Goal: Navigation & Orientation: Find specific page/section

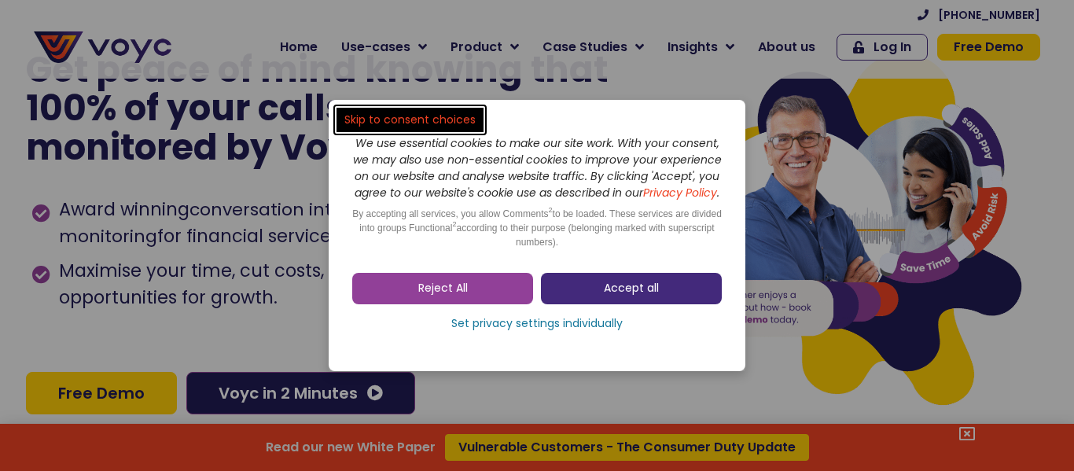
click at [616, 283] on link "Accept all" at bounding box center [631, 288] width 181 height 31
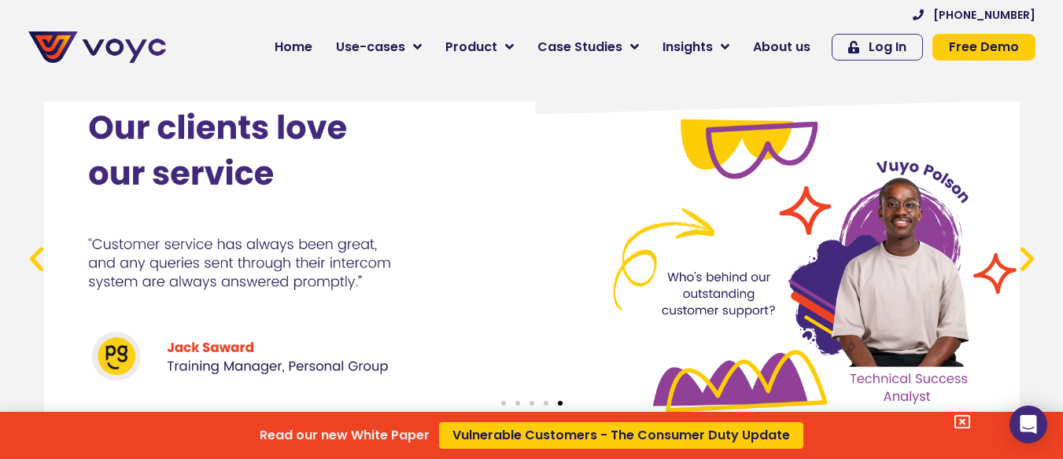
scroll to position [5742, 0]
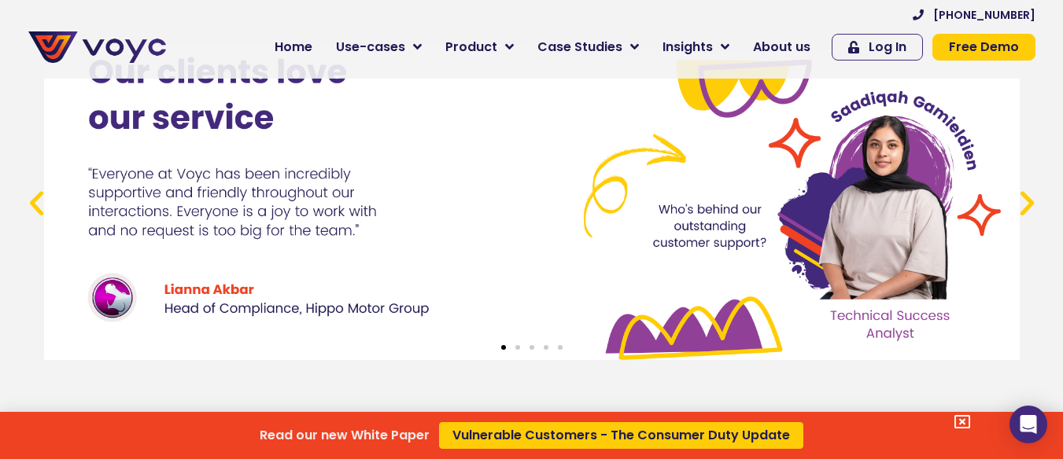
click at [31, 190] on div "Read our new White Paper Vulnerable Customers - The Consumer Duty Update" at bounding box center [531, 229] width 1063 height 459
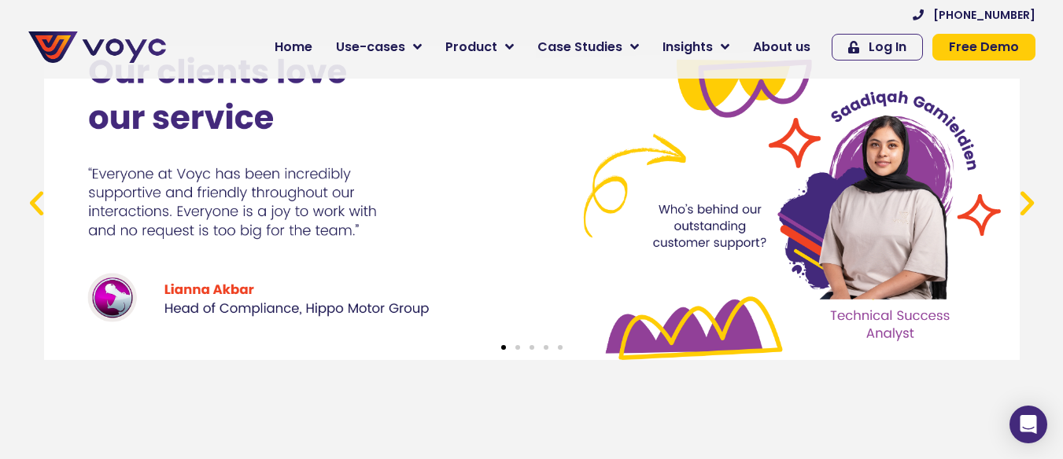
click at [31, 189] on icon "Previous slide" at bounding box center [36, 202] width 32 height 32
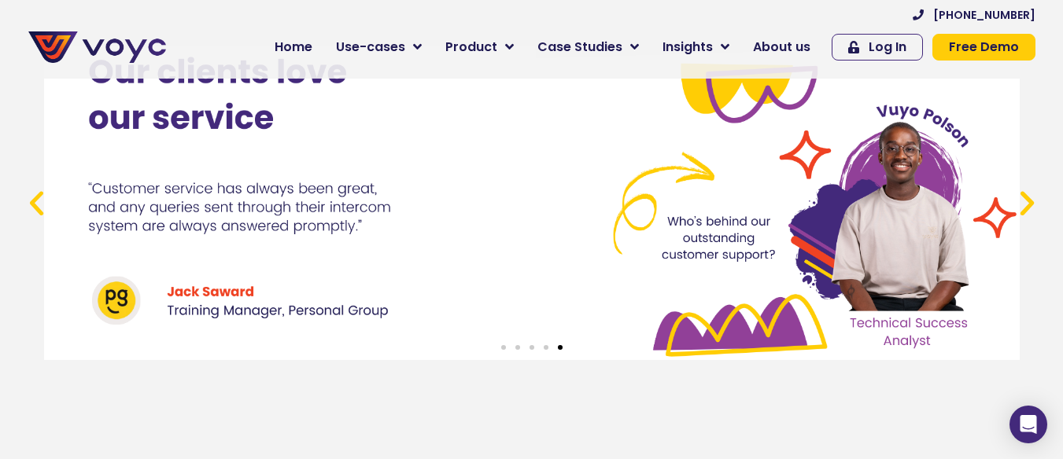
click at [1026, 186] on icon "Next slide" at bounding box center [1027, 202] width 32 height 32
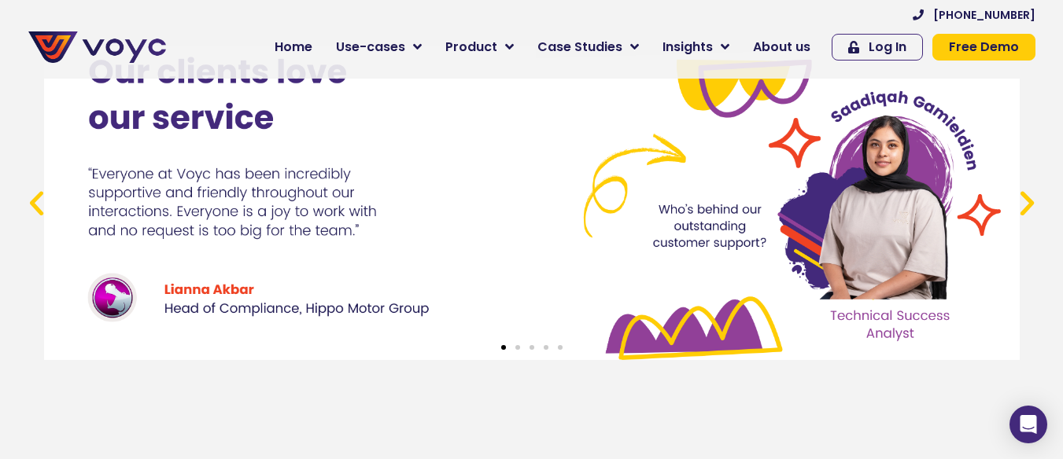
click at [1026, 186] on icon "Next slide" at bounding box center [1027, 202] width 32 height 32
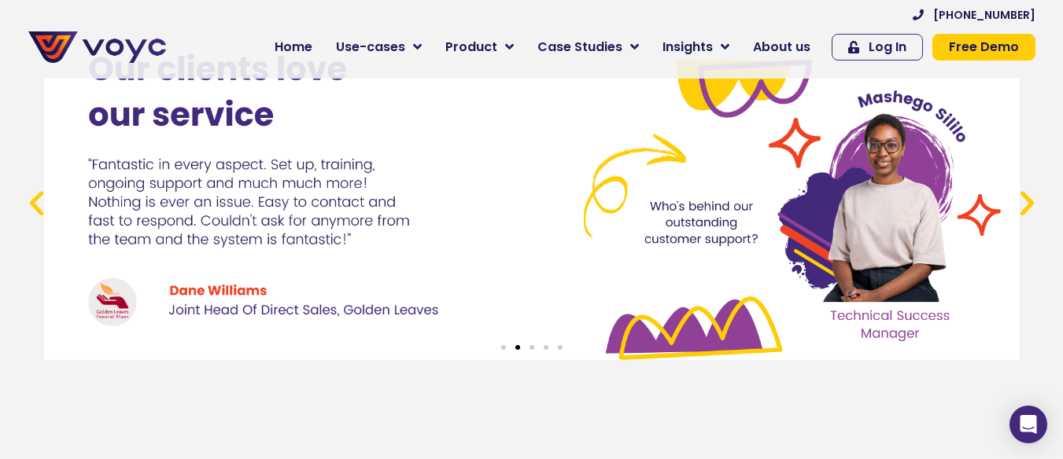
click at [1026, 186] on icon "Next slide" at bounding box center [1027, 202] width 32 height 32
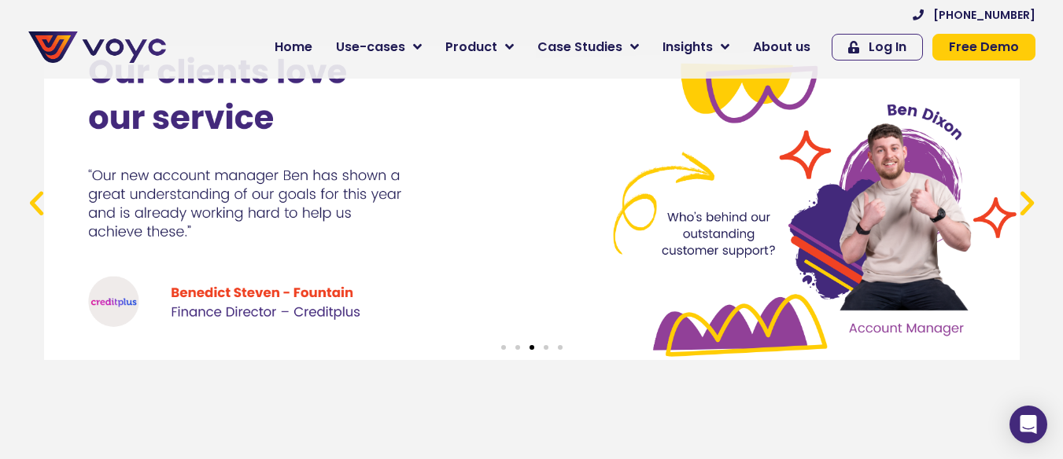
click at [1026, 186] on icon "Next slide" at bounding box center [1027, 202] width 32 height 32
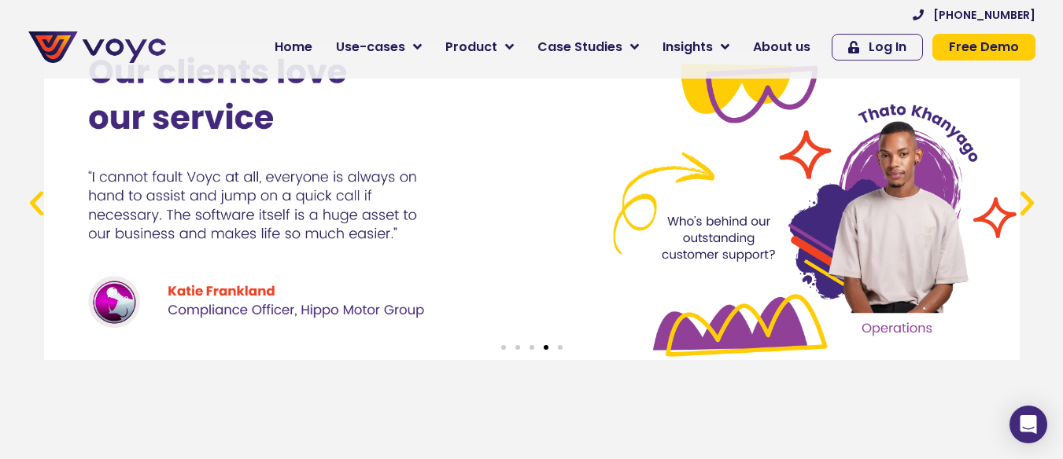
click at [1026, 186] on icon "Next slide" at bounding box center [1027, 202] width 32 height 32
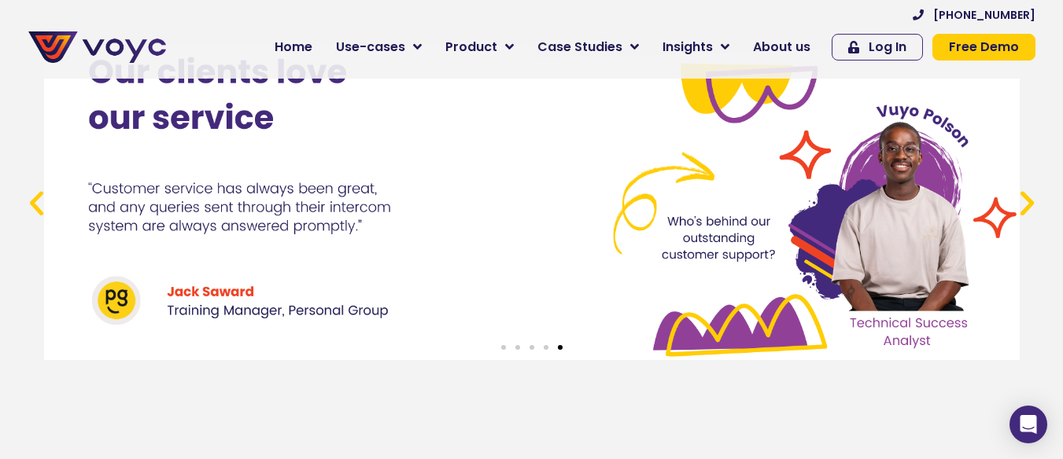
click at [1026, 186] on icon "Next slide" at bounding box center [1027, 202] width 32 height 32
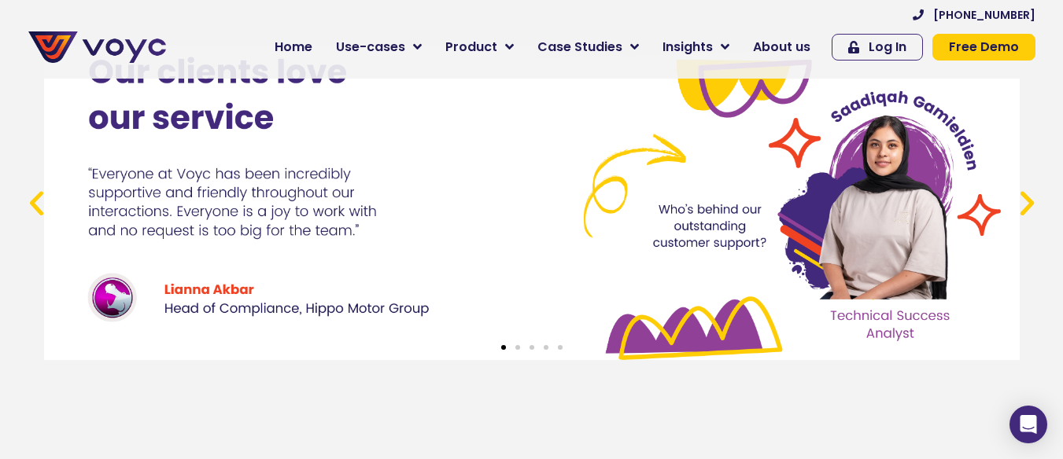
click at [1026, 186] on icon "Next slide" at bounding box center [1027, 202] width 32 height 32
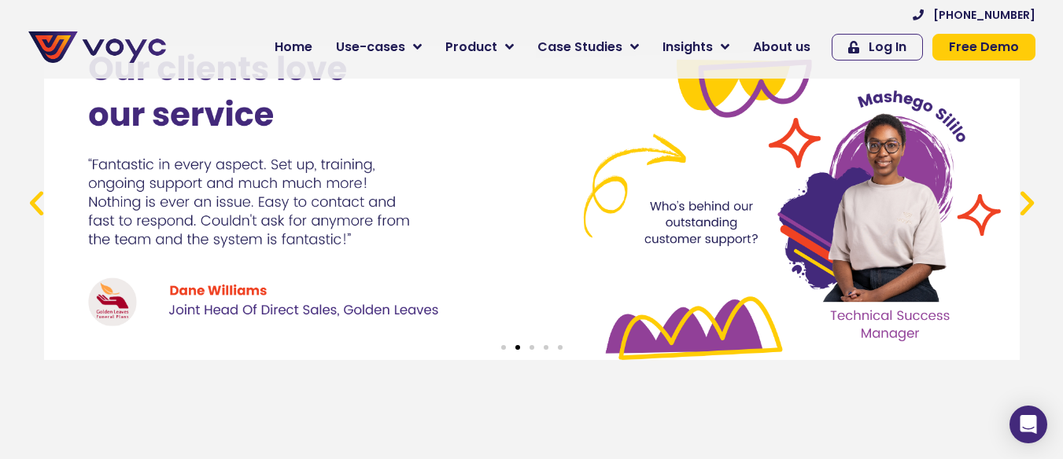
click at [1026, 186] on icon "Next slide" at bounding box center [1027, 202] width 32 height 32
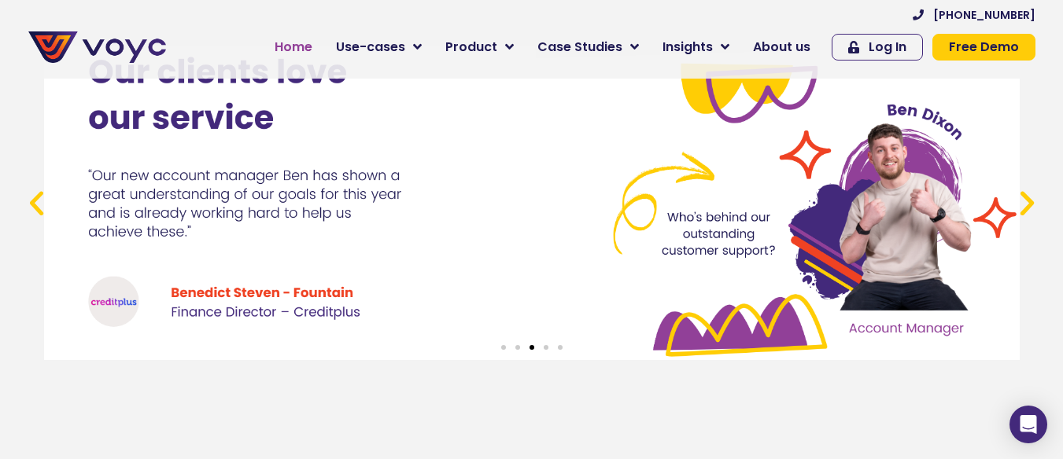
click at [288, 57] on link "Home" at bounding box center [293, 46] width 61 height 31
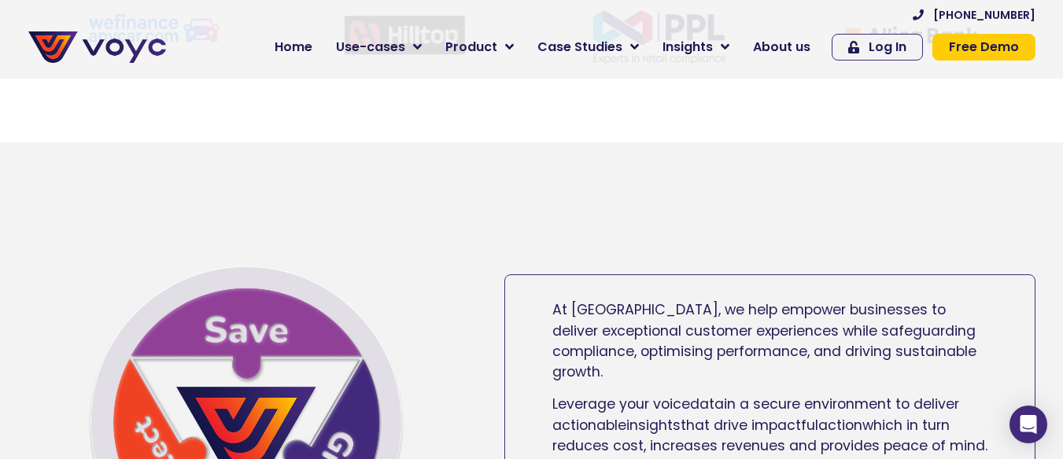
scroll to position [551, 0]
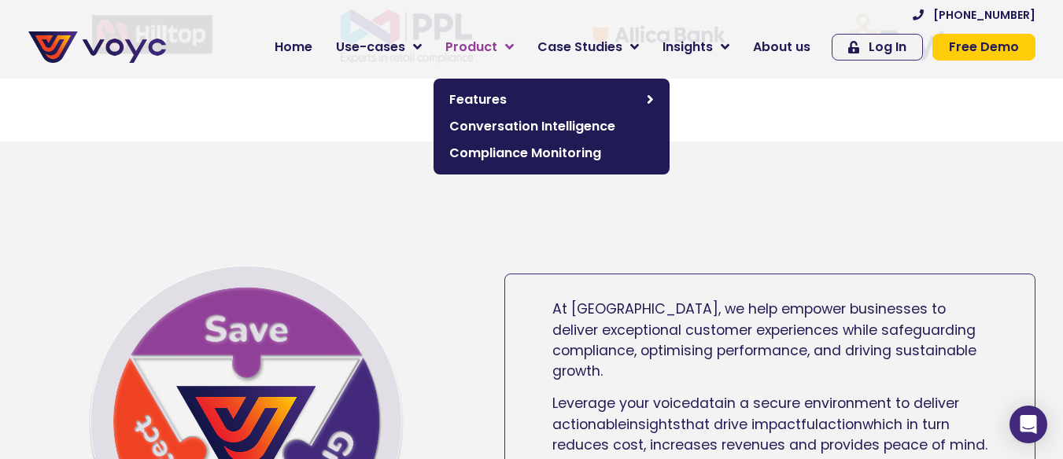
click at [496, 50] on span "Product" at bounding box center [471, 47] width 52 height 19
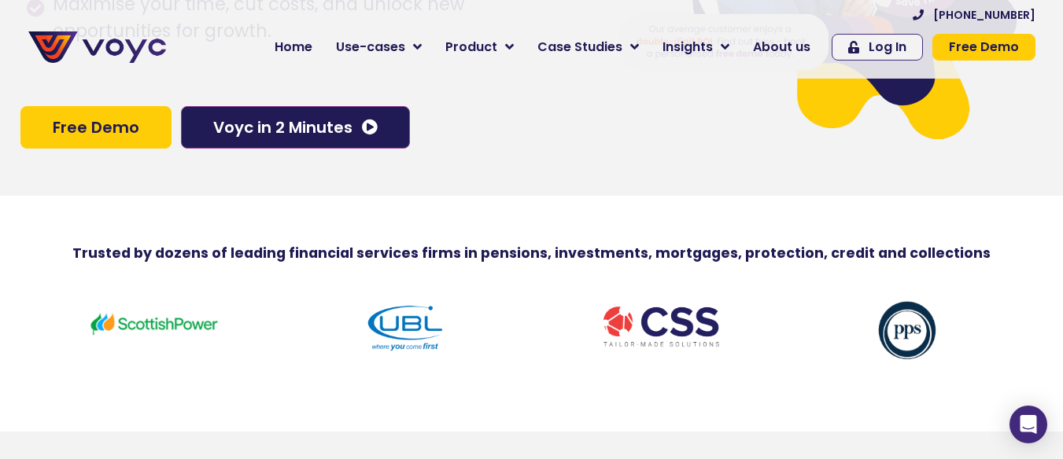
scroll to position [236, 0]
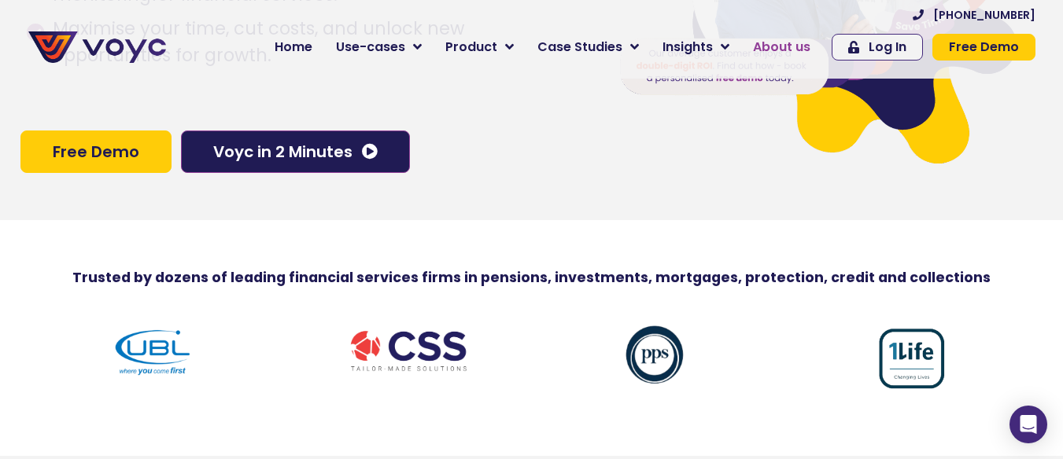
click at [779, 46] on span "About us" at bounding box center [781, 47] width 57 height 19
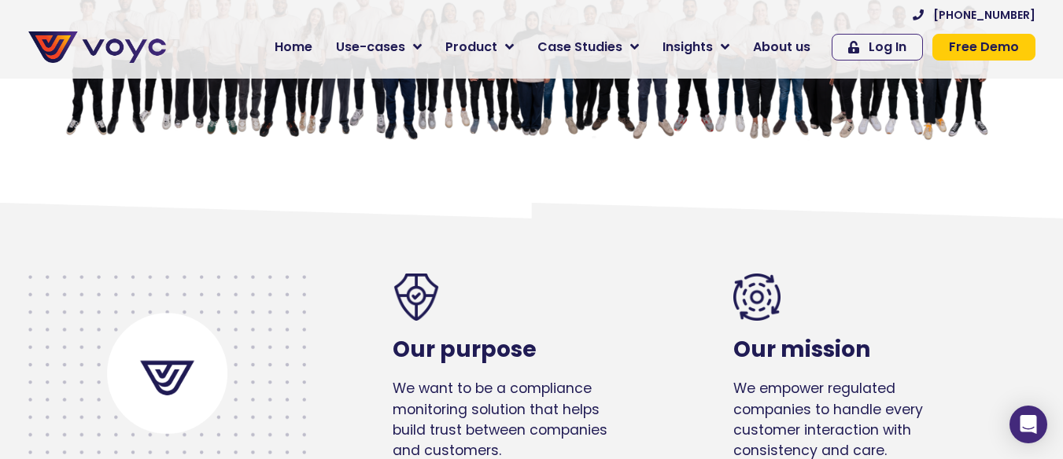
scroll to position [472, 0]
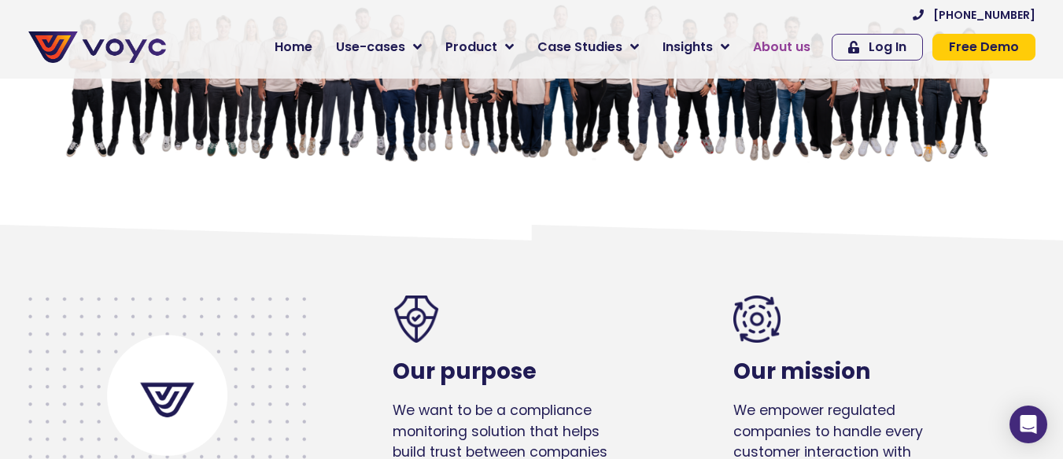
click at [782, 45] on span "About us" at bounding box center [781, 47] width 57 height 19
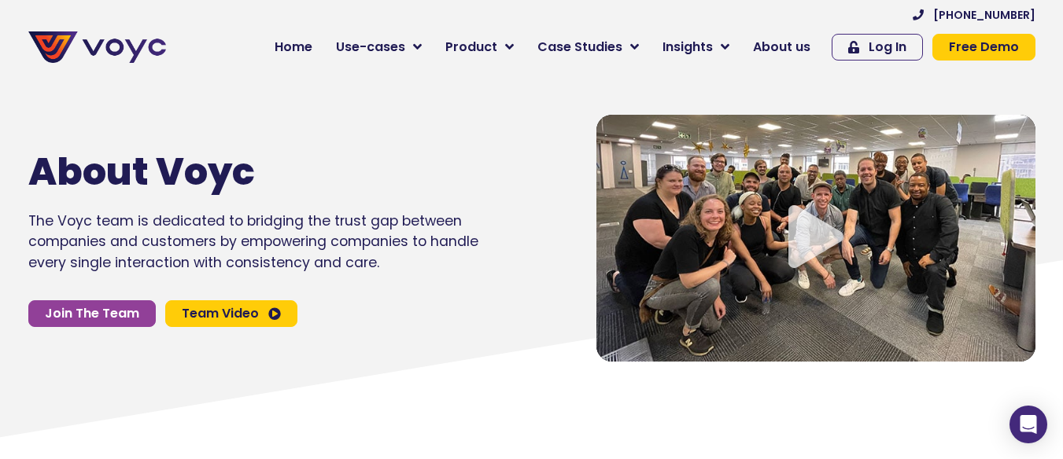
click at [809, 230] on icon "Video play button" at bounding box center [815, 236] width 55 height 63
